Goal: Task Accomplishment & Management: Manage account settings

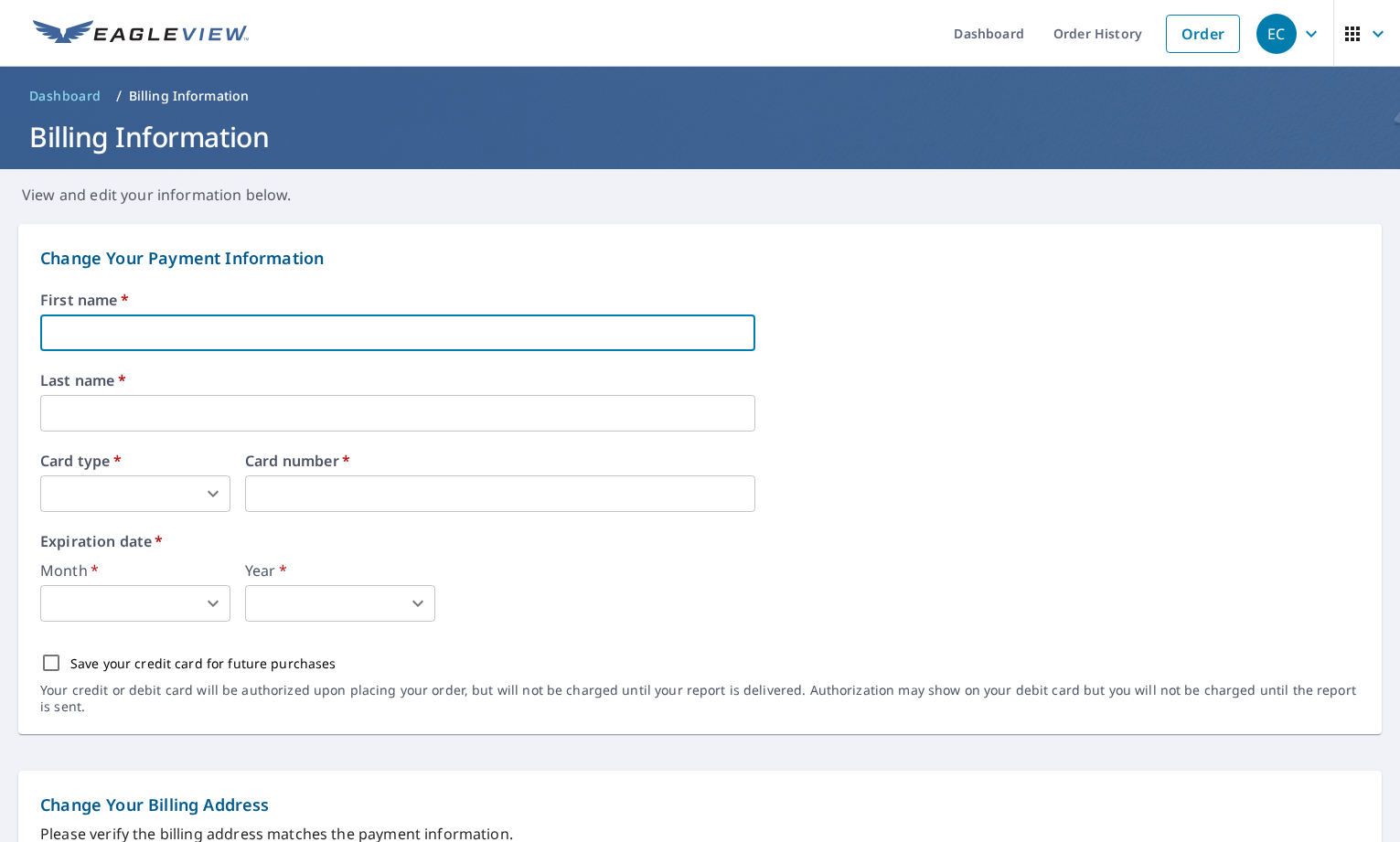
click at [110, 320] on input "text" at bounding box center [398, 332] width 715 height 37
type input "[PERSON_NAME]"
click at [118, 476] on body "EC EC Dashboard Order History Order EC Dashboard / Billing Information Billing …" at bounding box center [700, 421] width 1400 height 842
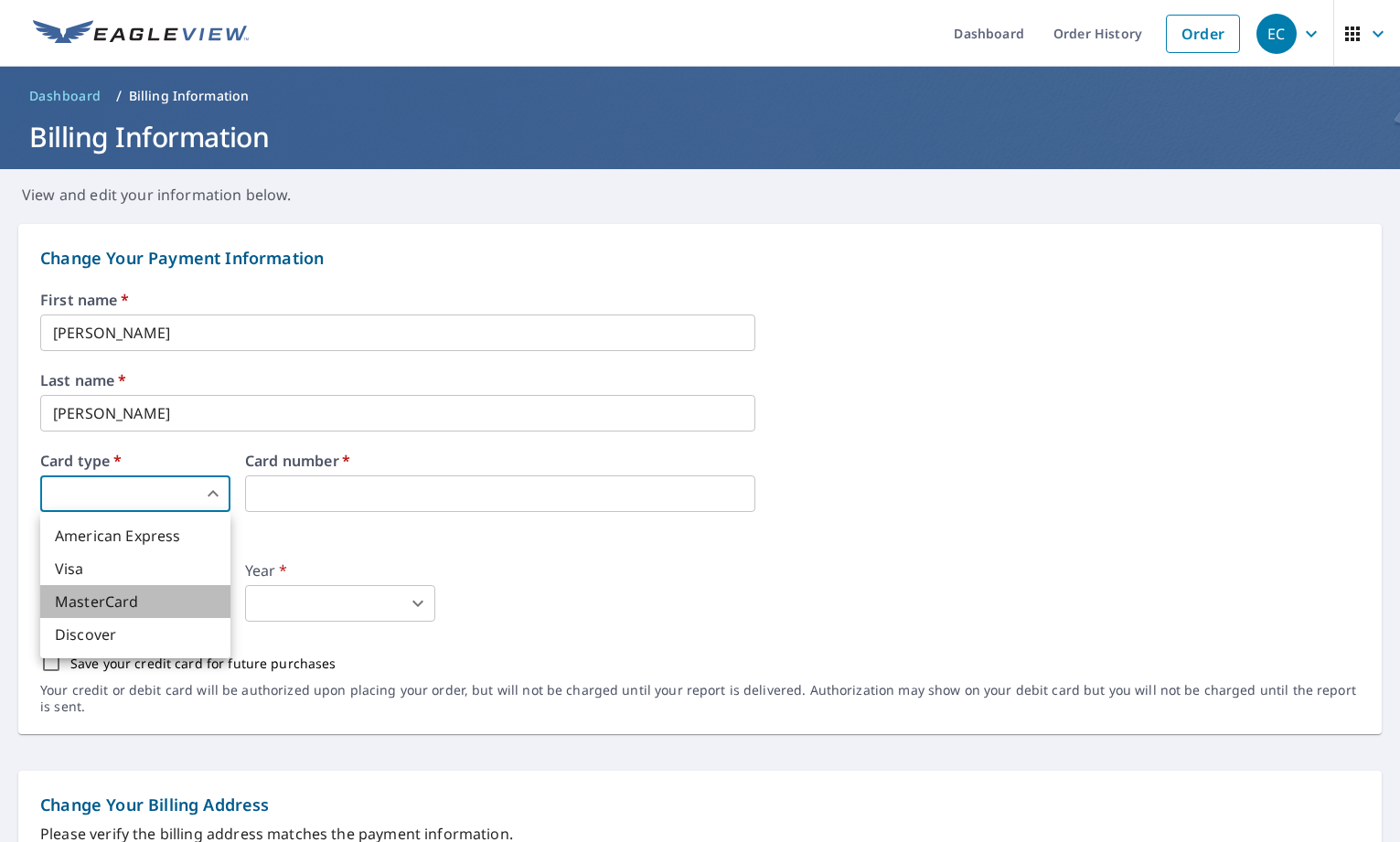
click at [136, 608] on li "MasterCard" at bounding box center [136, 601] width 190 height 33
type input "3"
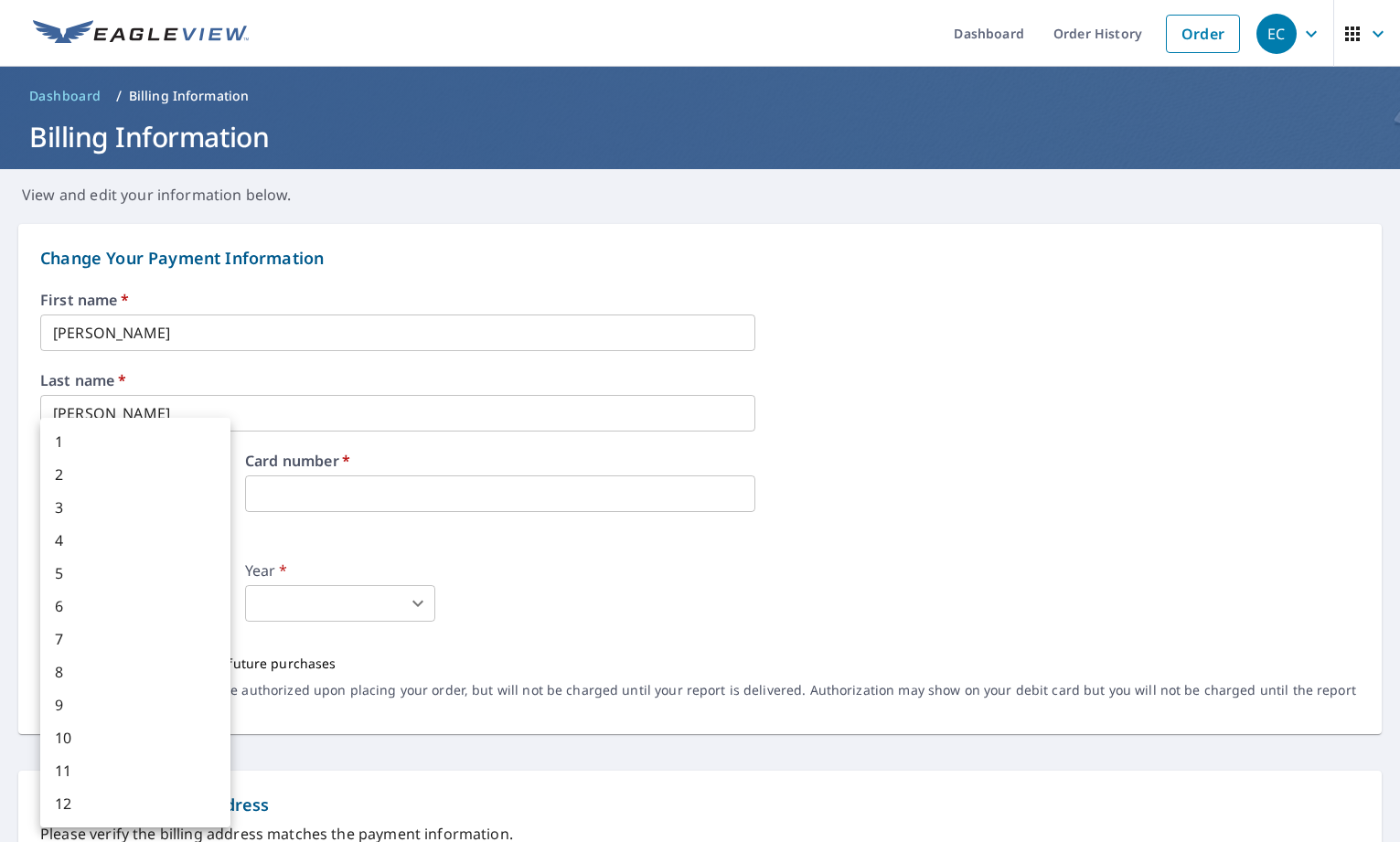
click at [171, 601] on body "EC EC Dashboard Order History Order EC Dashboard / Billing Information Billing …" at bounding box center [700, 421] width 1400 height 842
click at [100, 734] on li "10" at bounding box center [136, 737] width 190 height 33
type input "10"
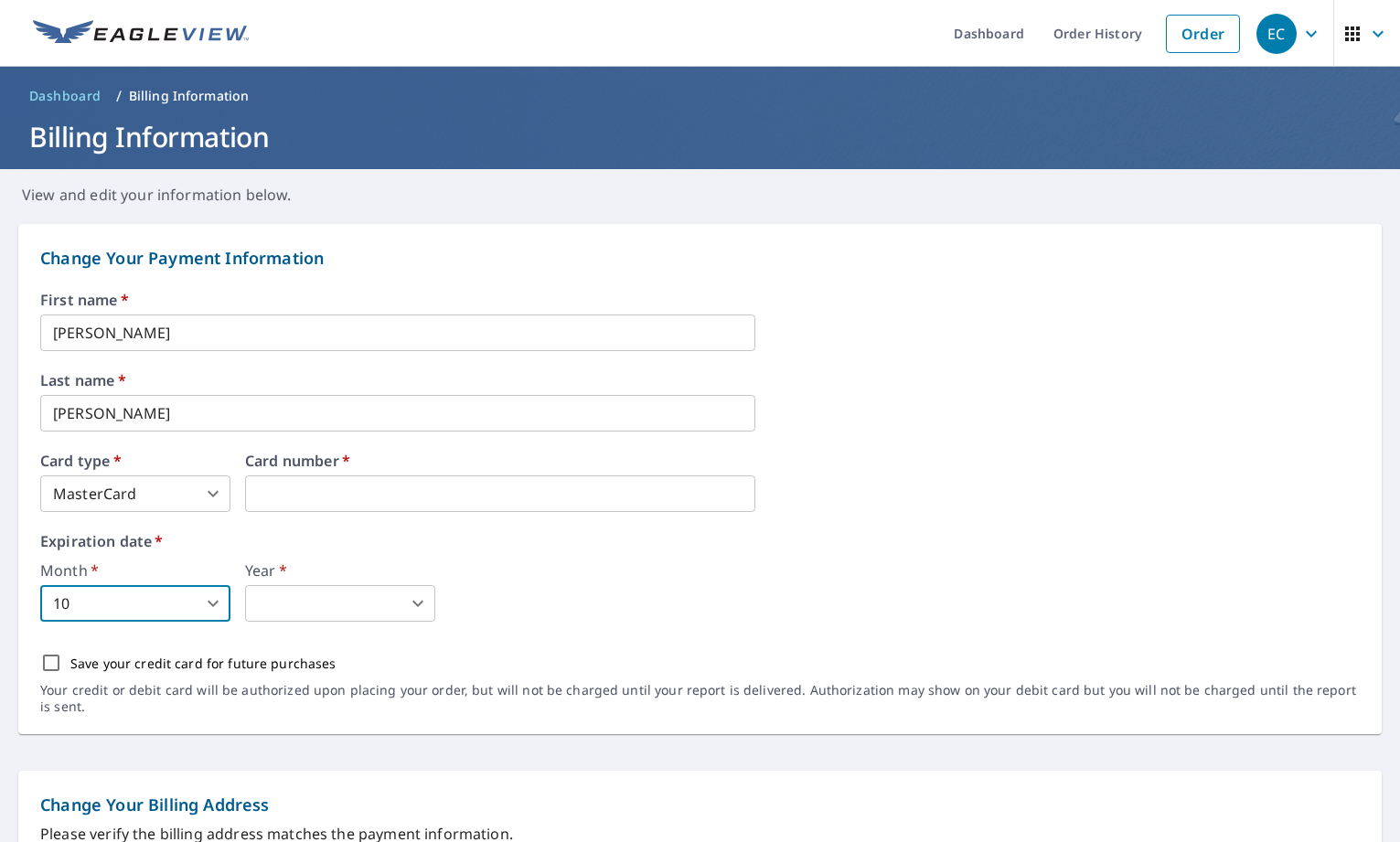
click at [420, 604] on body "EC EC Dashboard Order History Order EC Dashboard / Billing Information Billing …" at bounding box center [700, 421] width 1400 height 842
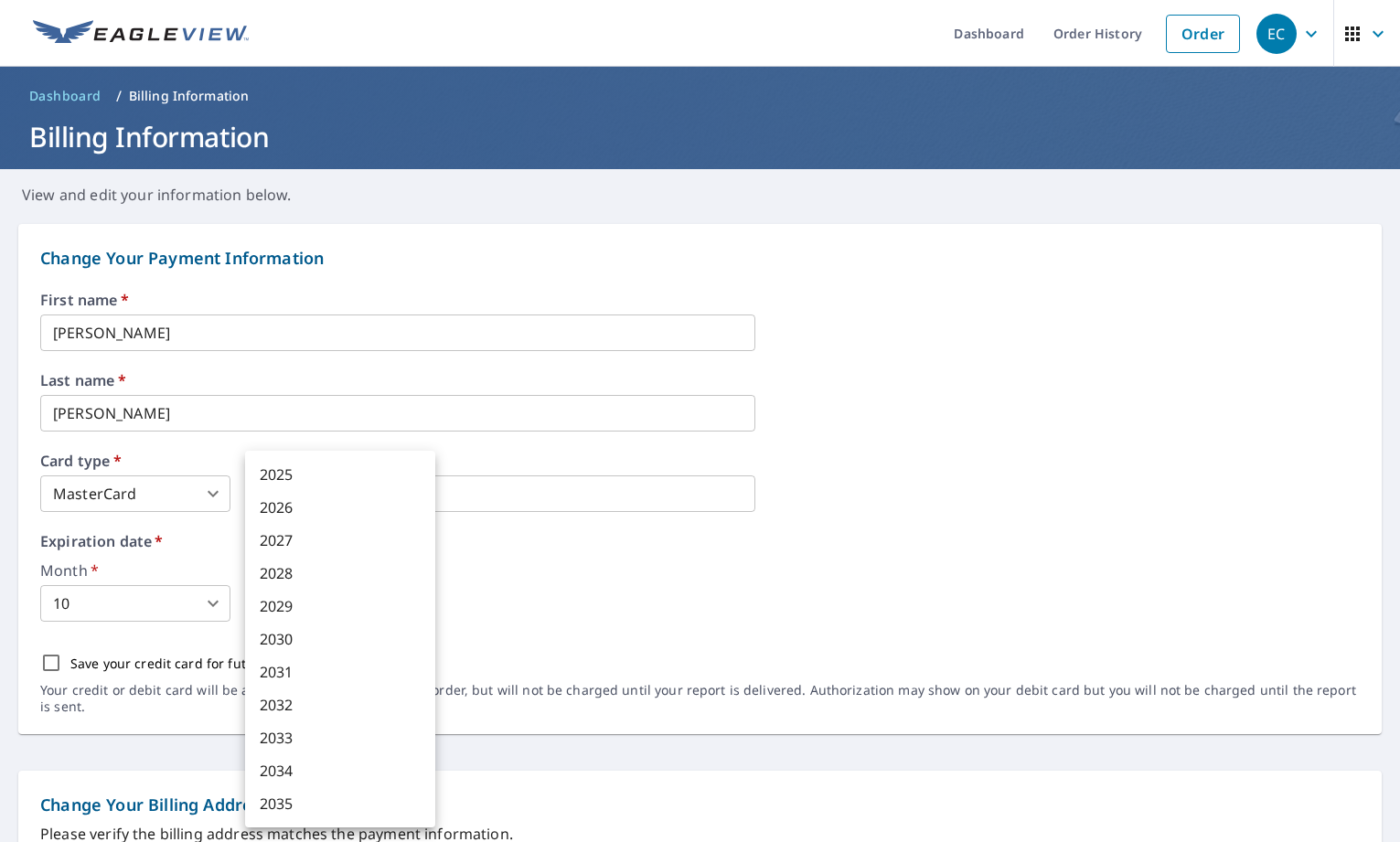
click at [347, 568] on li "2028" at bounding box center [340, 573] width 190 height 33
type input "2028"
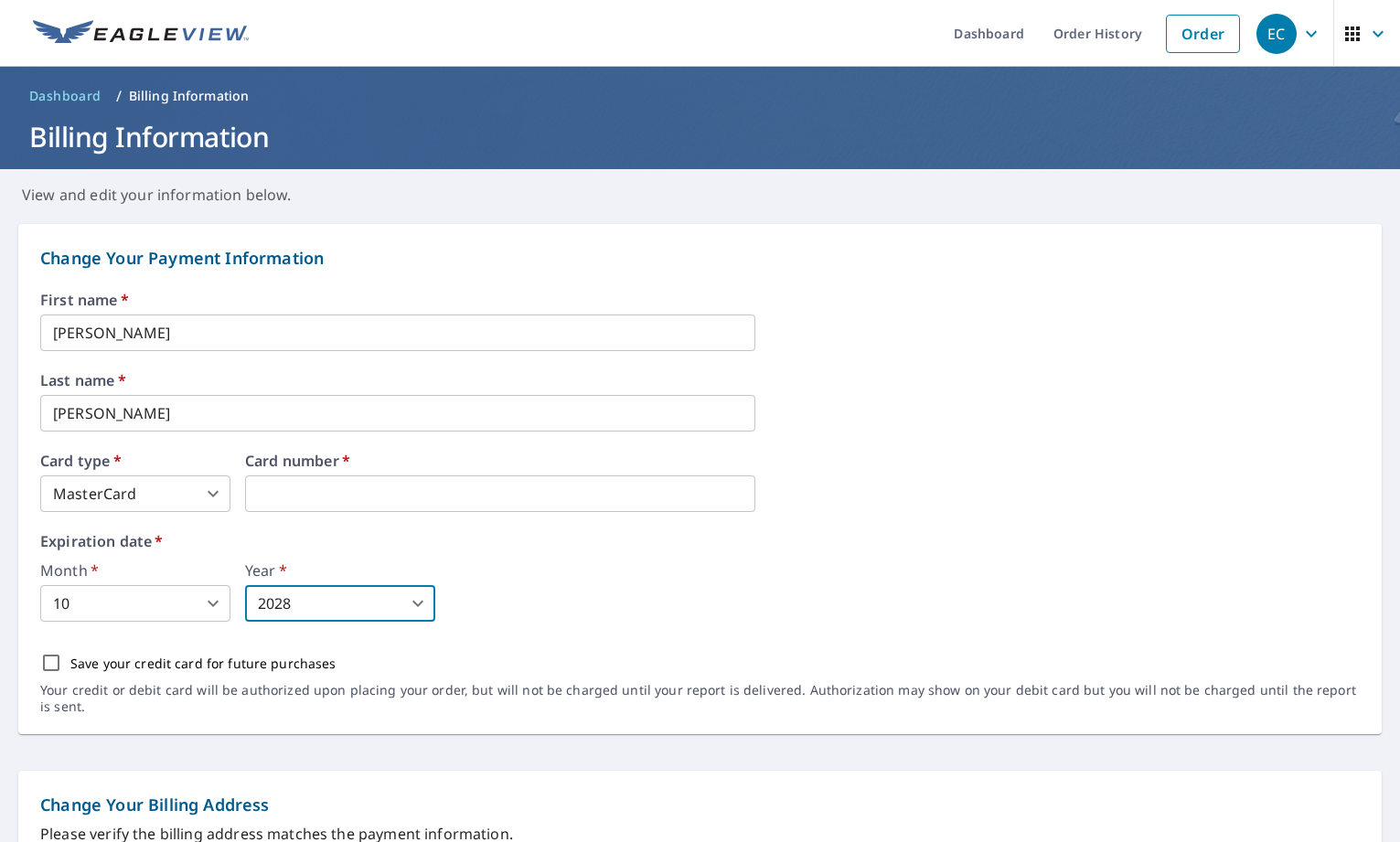
click at [55, 657] on input "Save your credit card for future purchases" at bounding box center [51, 663] width 39 height 39
checkbox input "true"
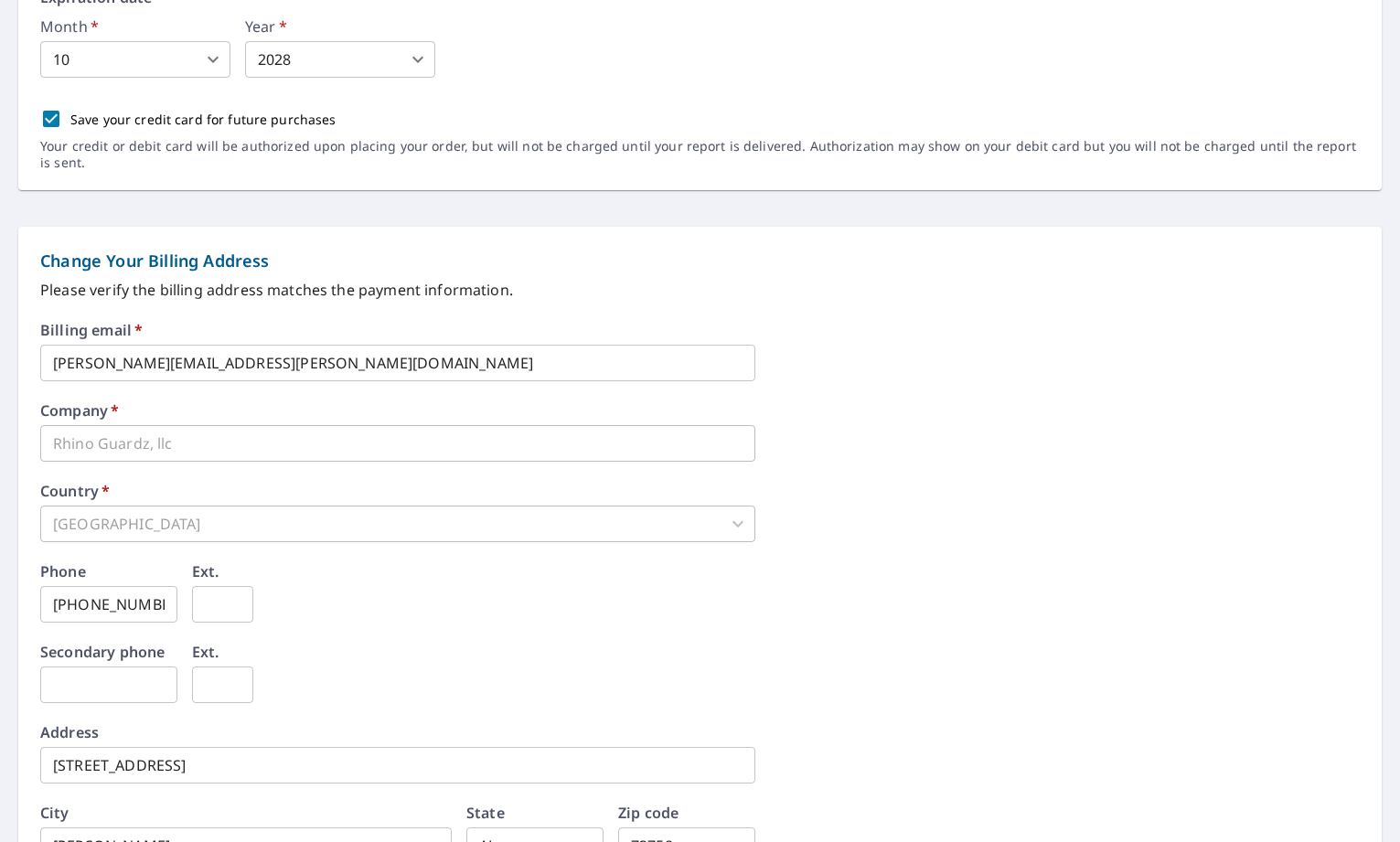
scroll to position [707, 0]
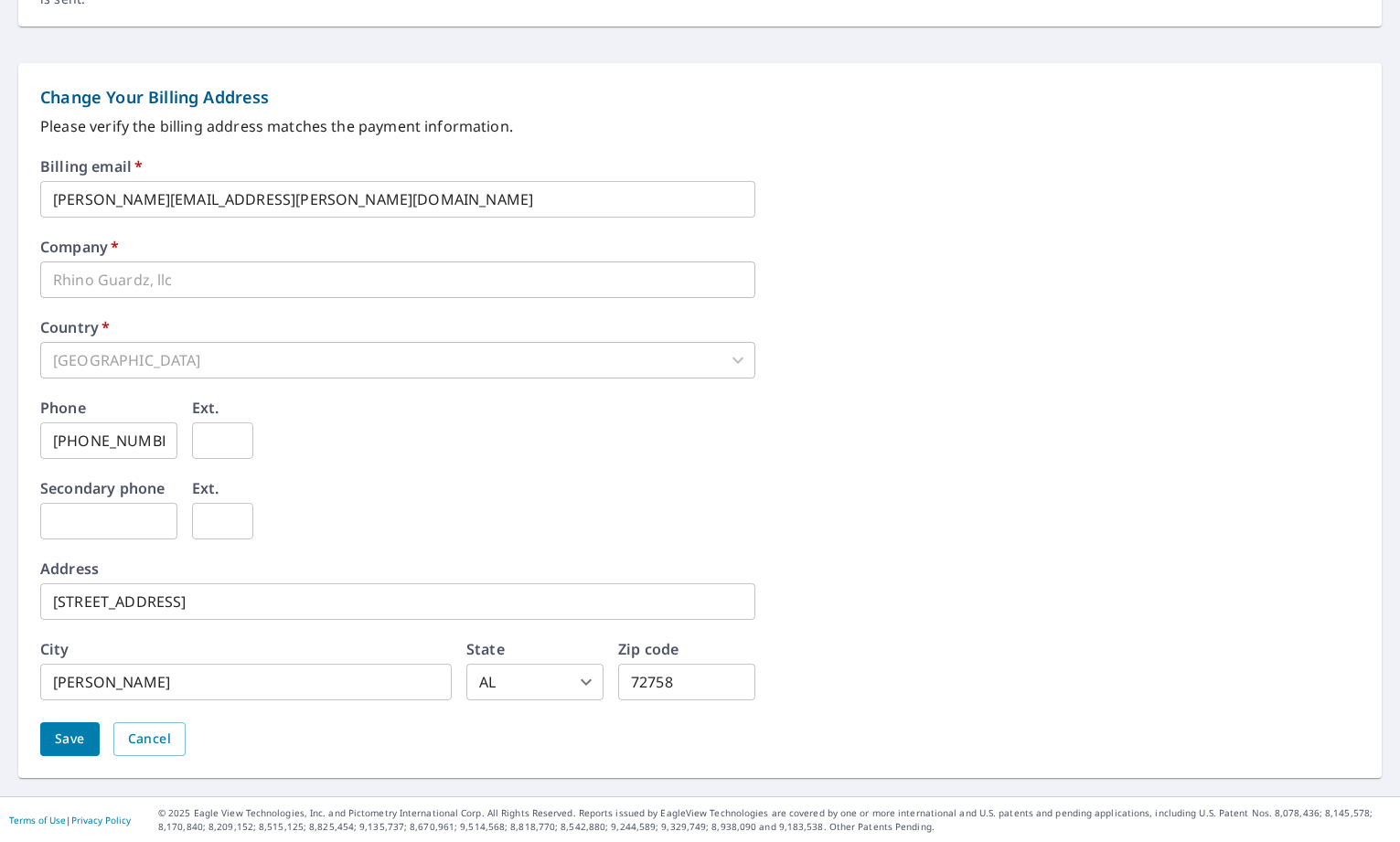
click at [73, 737] on span "Save" at bounding box center [69, 739] width 30 height 23
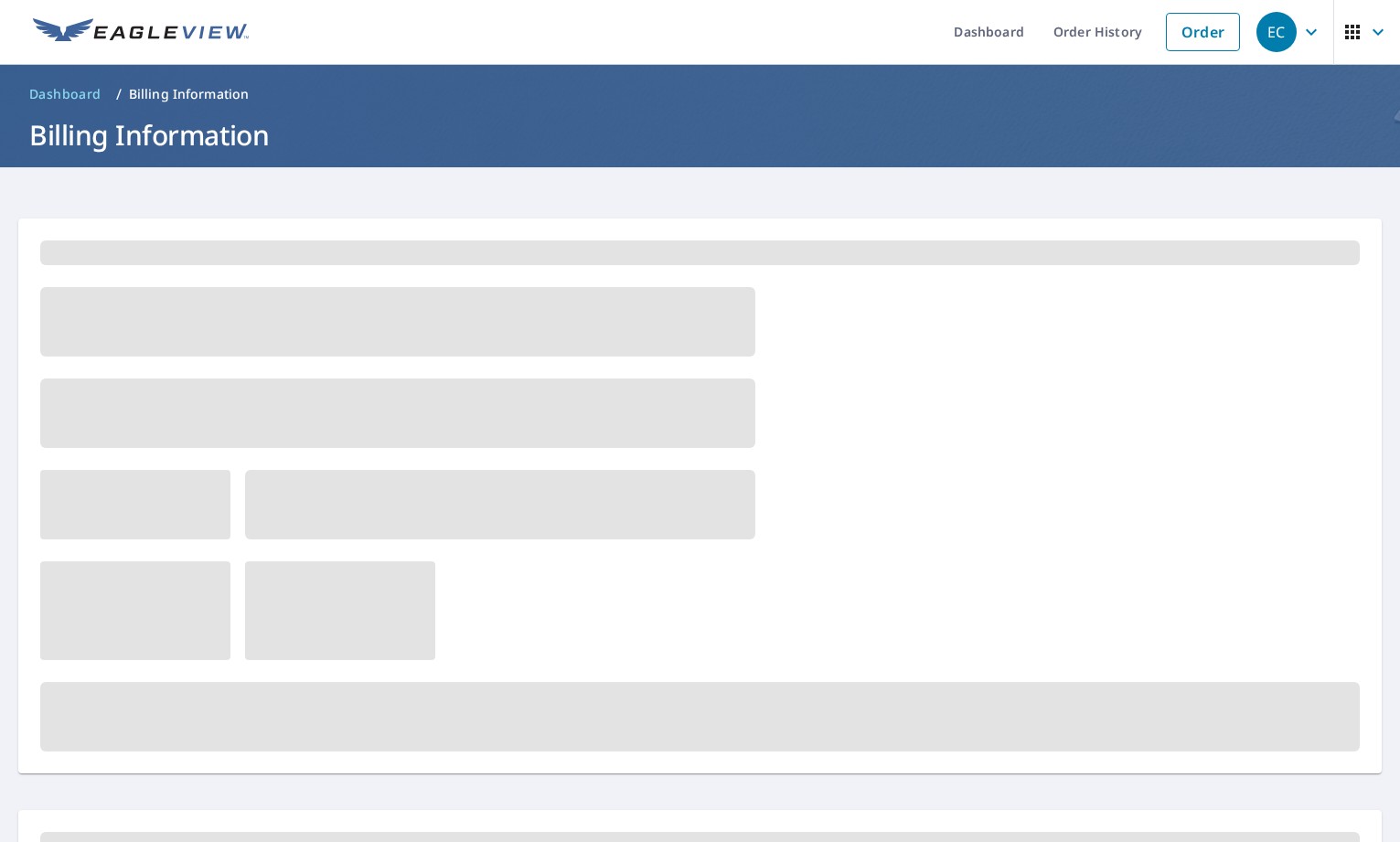
scroll to position [0, 0]
